Goal: Information Seeking & Learning: Find specific page/section

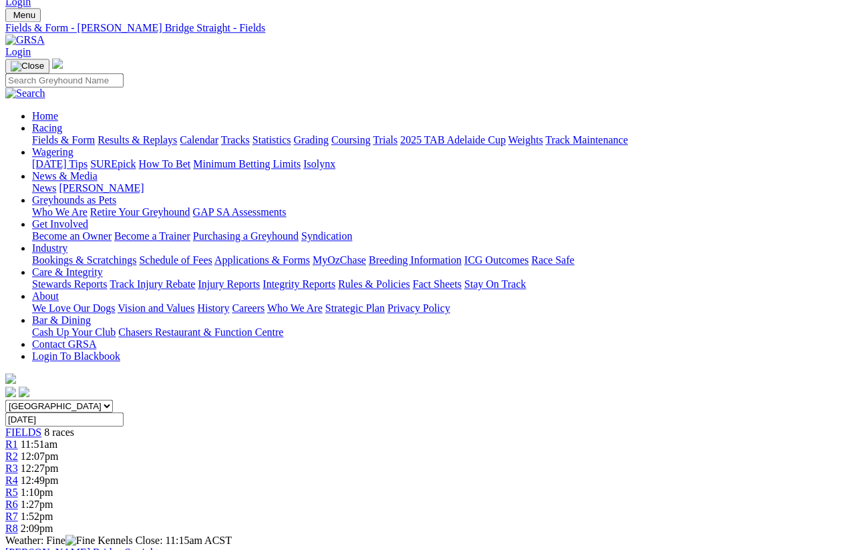
scroll to position [36, 0]
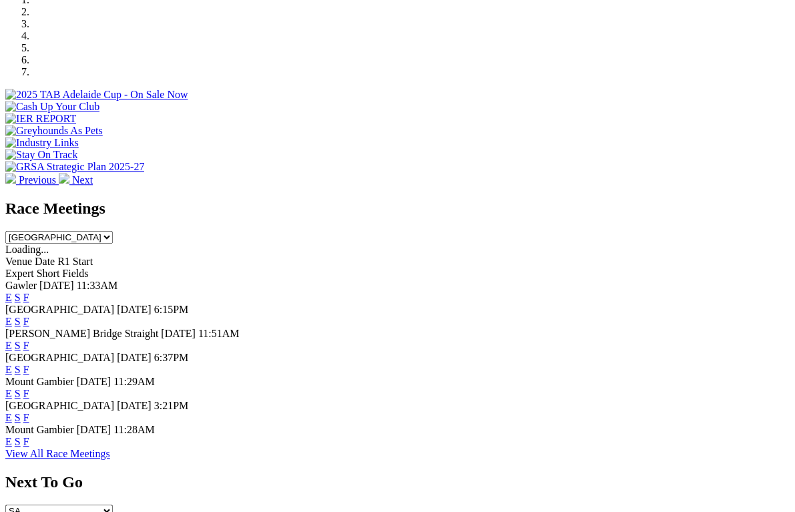
scroll to position [428, 0]
click at [29, 436] on link "F" at bounding box center [26, 441] width 6 height 11
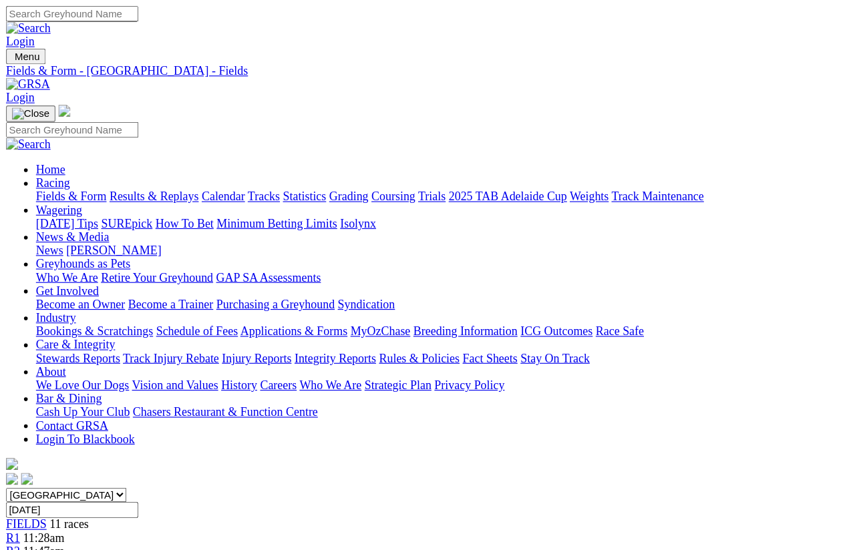
scroll to position [10, 0]
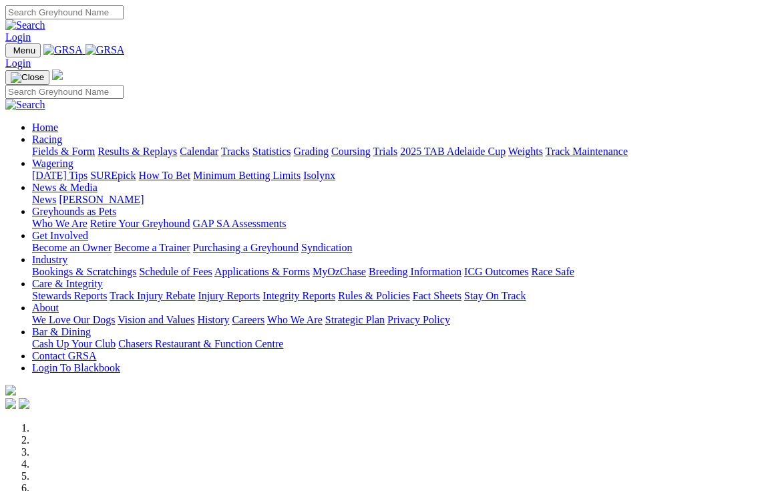
scroll to position [420, 0]
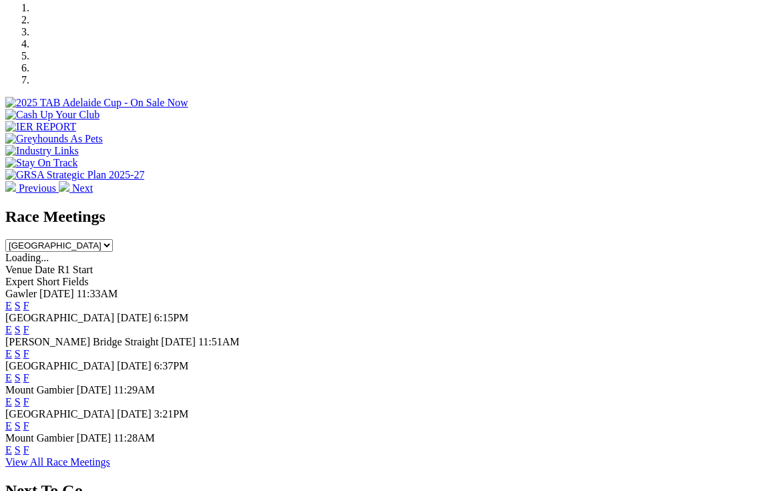
click at [29, 348] on link "F" at bounding box center [26, 353] width 6 height 11
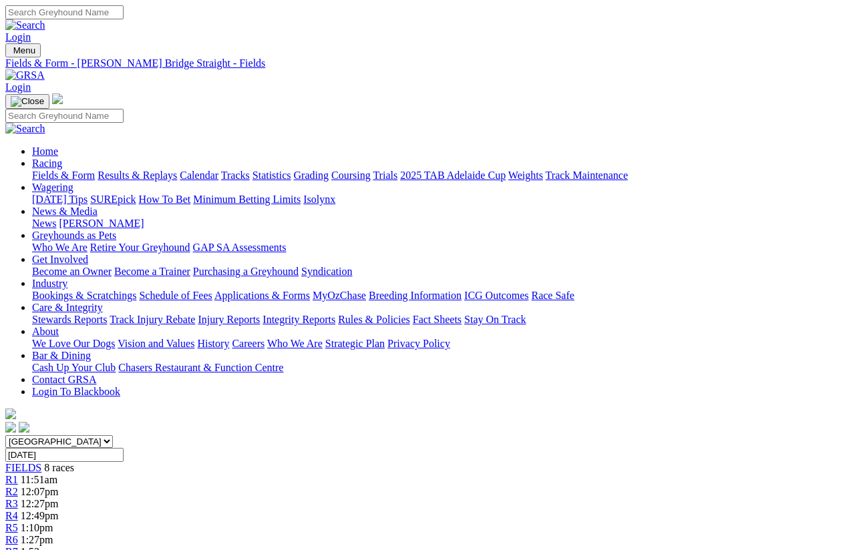
click at [103, 302] on link "Care & Integrity" at bounding box center [67, 307] width 71 height 11
click at [107, 314] on link "Stewards Reports" at bounding box center [69, 319] width 75 height 11
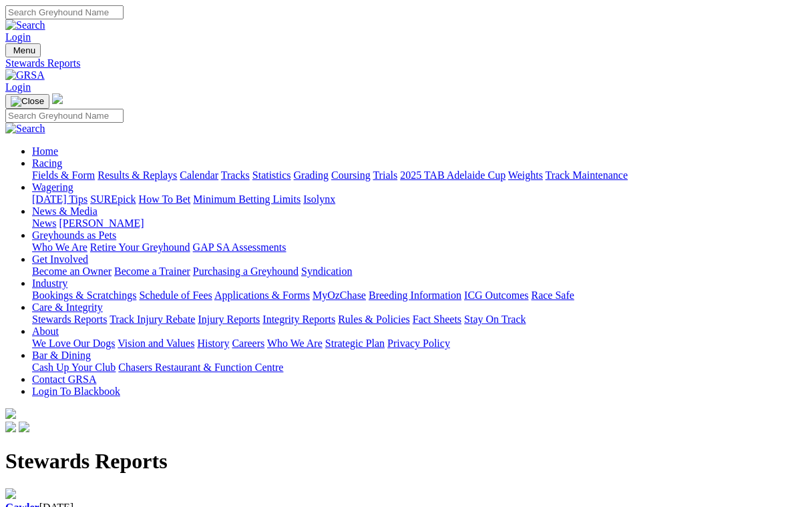
click at [335, 314] on link "Integrity Reports" at bounding box center [298, 319] width 73 height 11
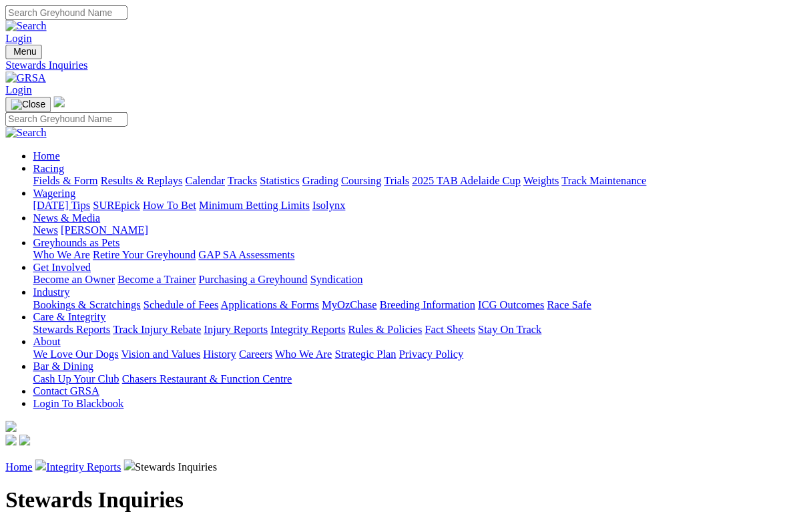
scroll to position [2, 0]
